Goal: Information Seeking & Learning: Learn about a topic

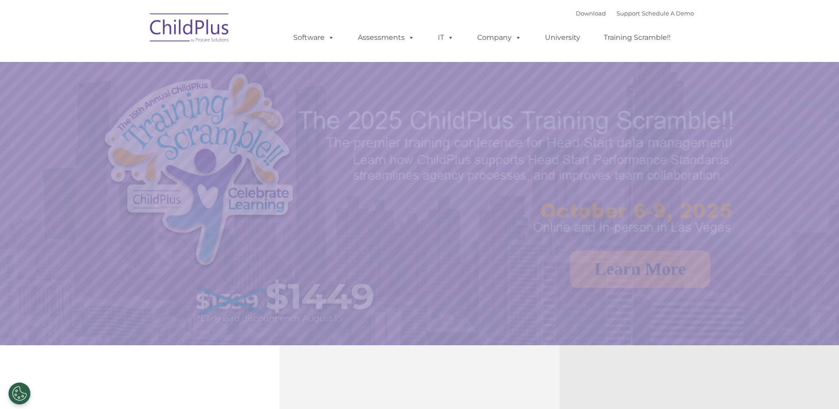
select select "MEDIUM"
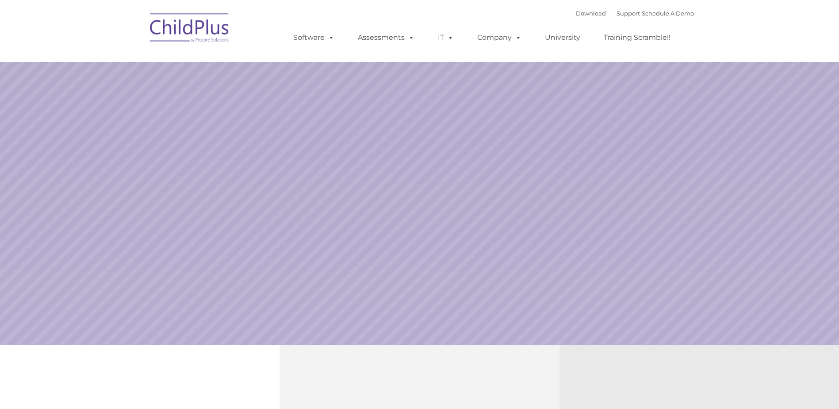
select select "MEDIUM"
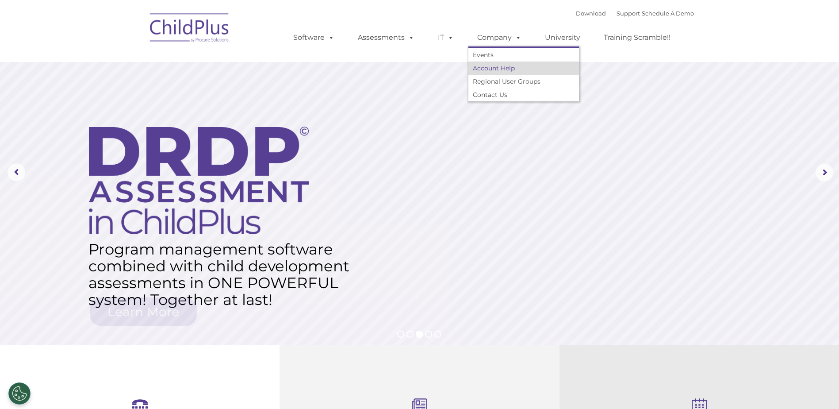
click at [493, 67] on link "Account Help" at bounding box center [523, 67] width 111 height 13
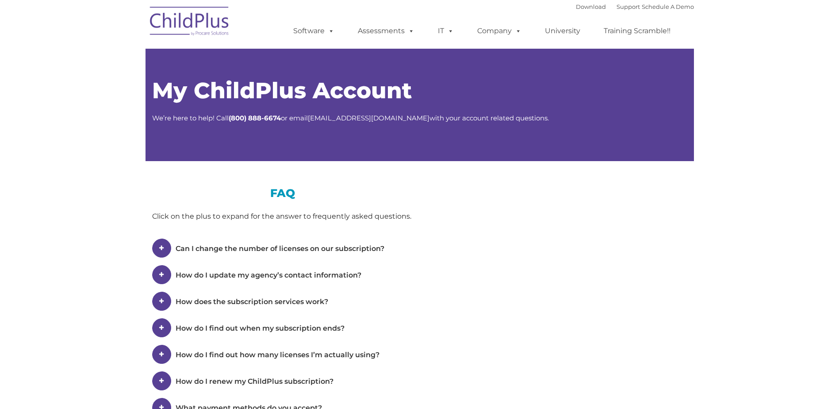
type input ""
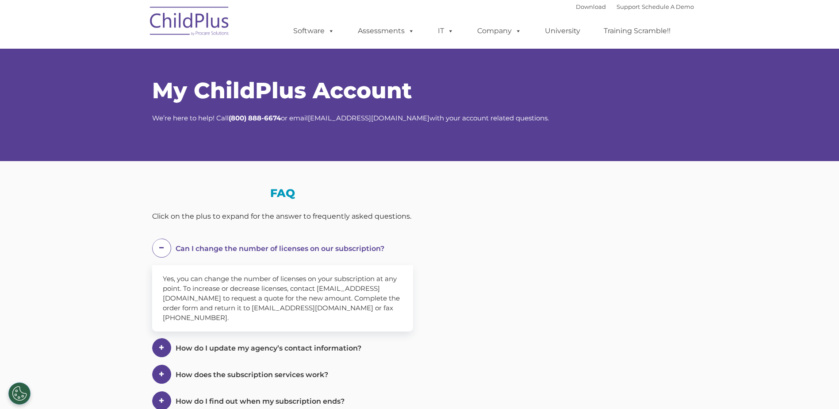
select select "MEDIUM"
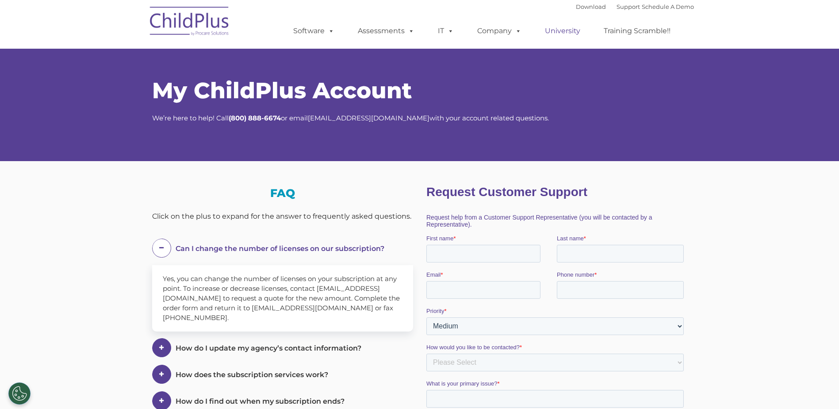
click at [558, 28] on link "University" at bounding box center [562, 31] width 53 height 18
